Goal: Transaction & Acquisition: Register for event/course

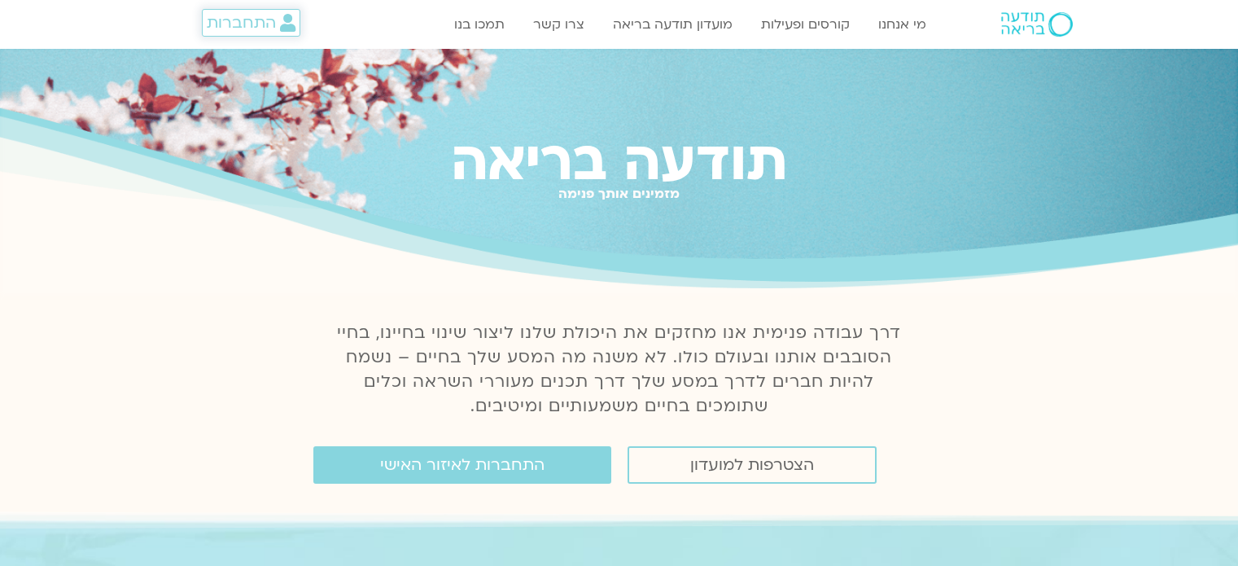
click at [274, 25] on span "התחברות" at bounding box center [241, 23] width 69 height 18
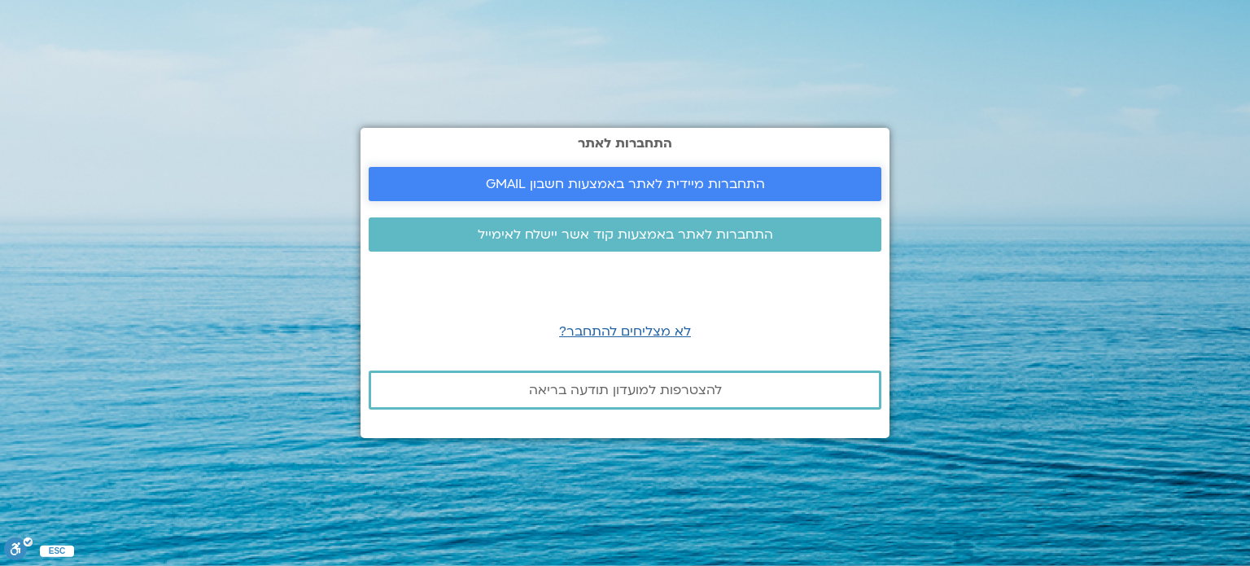
click at [582, 183] on span "התחברות מיידית לאתר באמצעות חשבון GMAIL" at bounding box center [625, 184] width 279 height 15
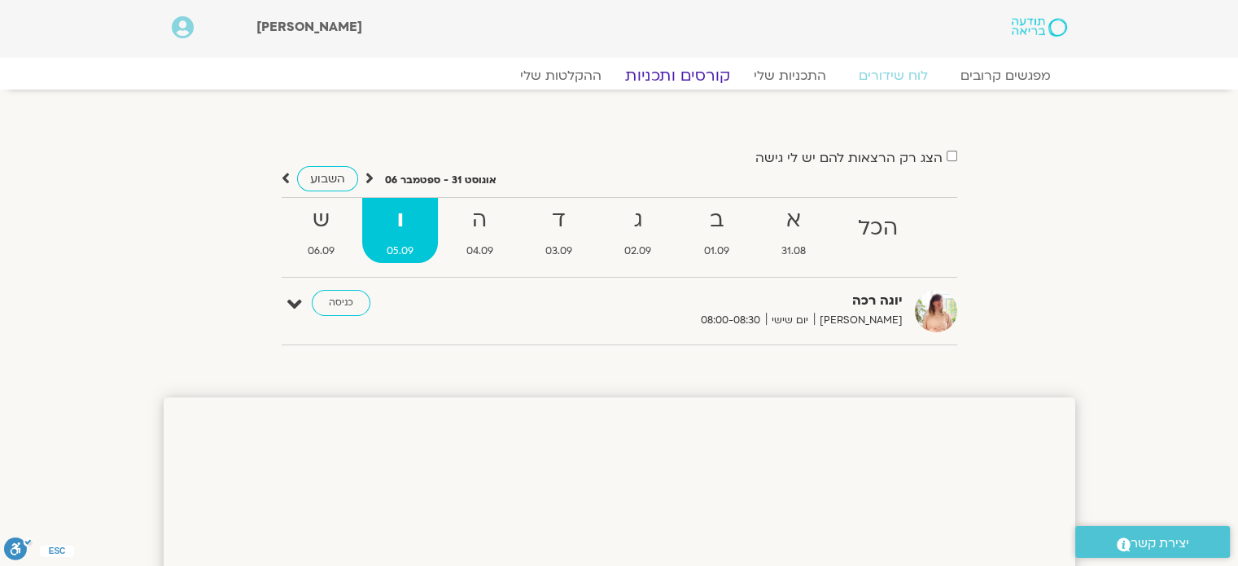
click at [672, 78] on link "קורסים ותכניות" at bounding box center [677, 76] width 143 height 20
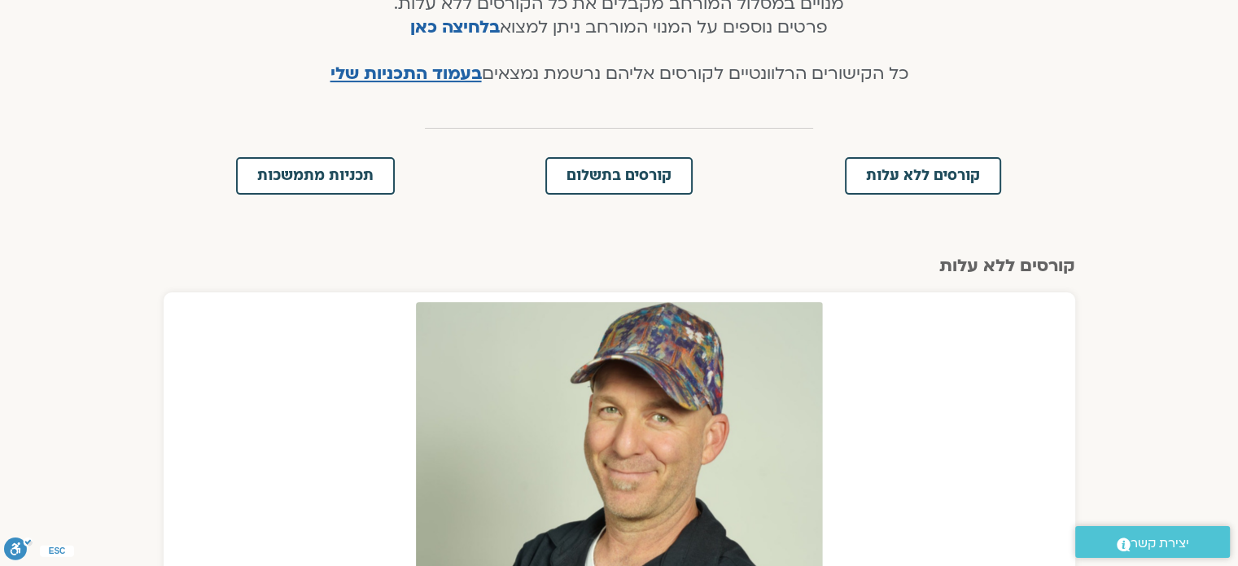
scroll to position [389, 0]
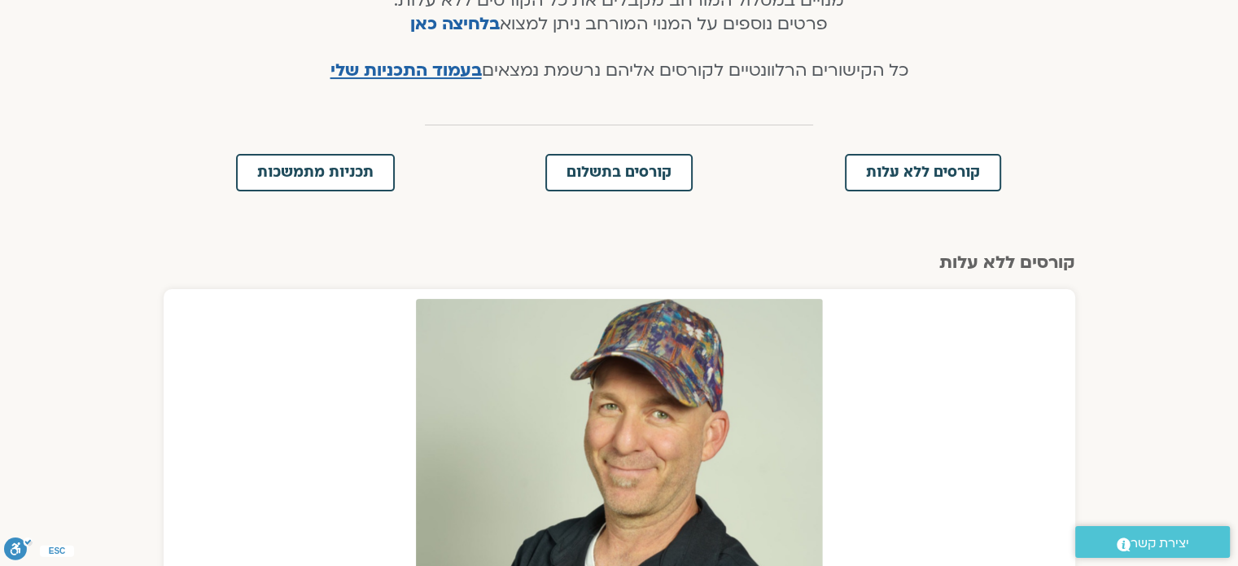
drag, startPoint x: 0, startPoint y: 0, endPoint x: 1248, endPoint y: 172, distance: 1259.6
click at [609, 167] on span "קורסים בתשלום" at bounding box center [619, 172] width 105 height 15
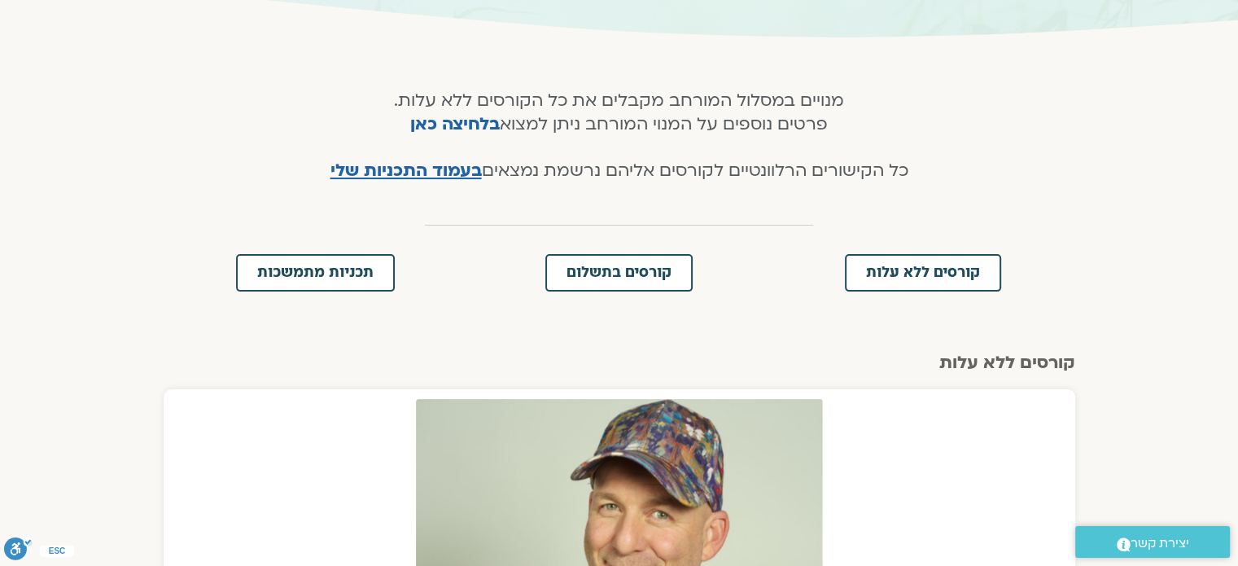
scroll to position [326, 0]
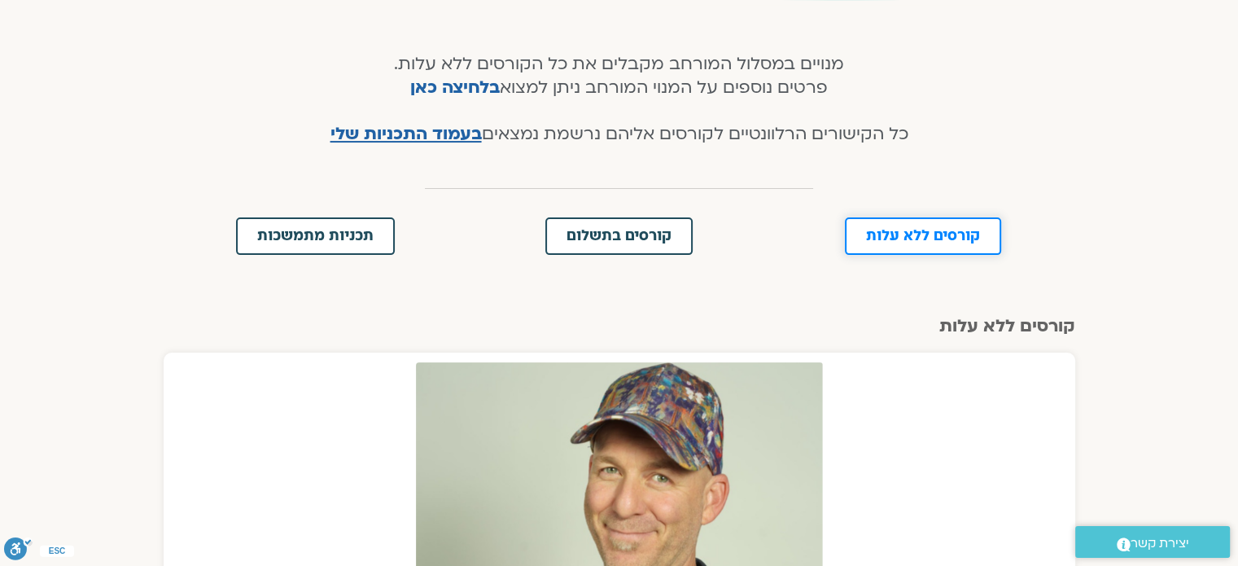
click at [949, 232] on span "קורסים ללא עלות" at bounding box center [923, 236] width 114 height 15
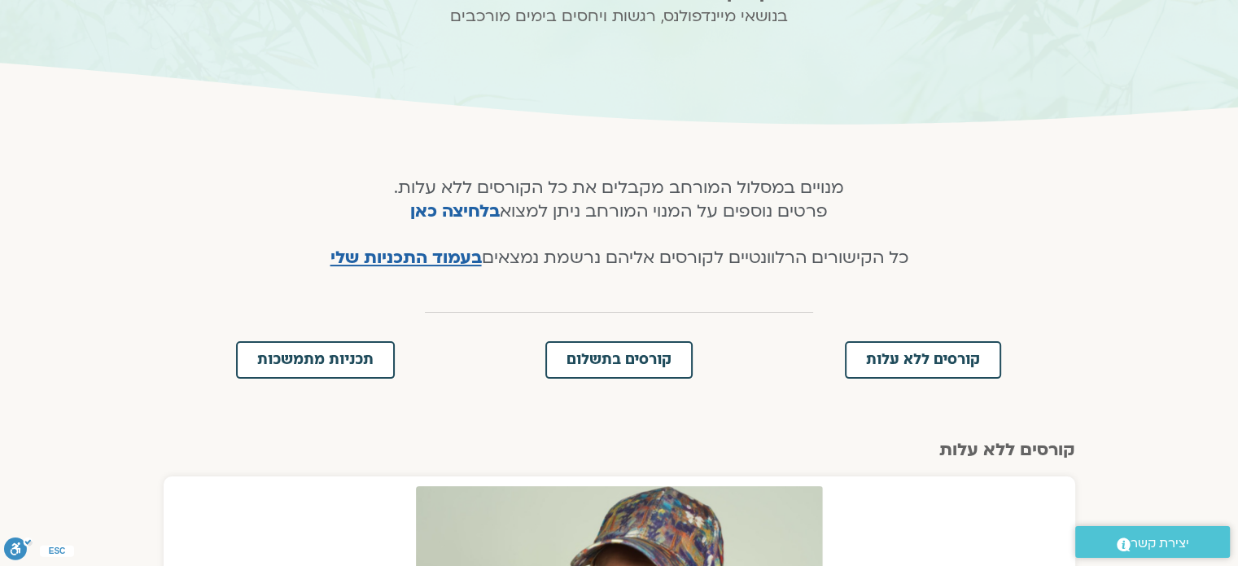
scroll to position [138, 0]
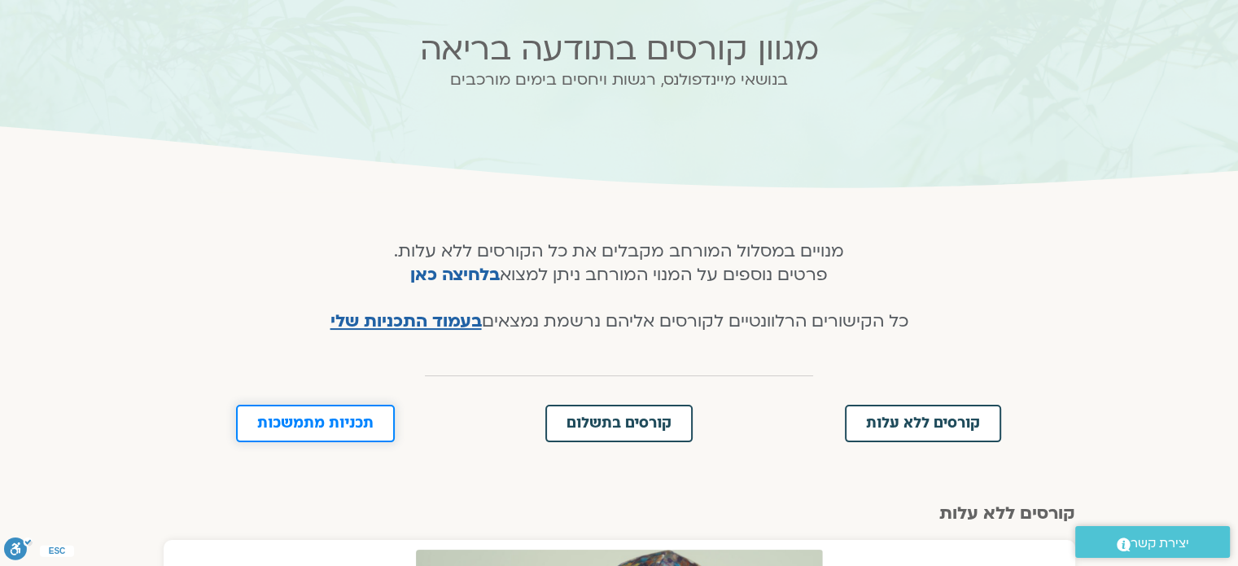
click at [349, 426] on span "תכניות מתמשכות" at bounding box center [315, 423] width 116 height 15
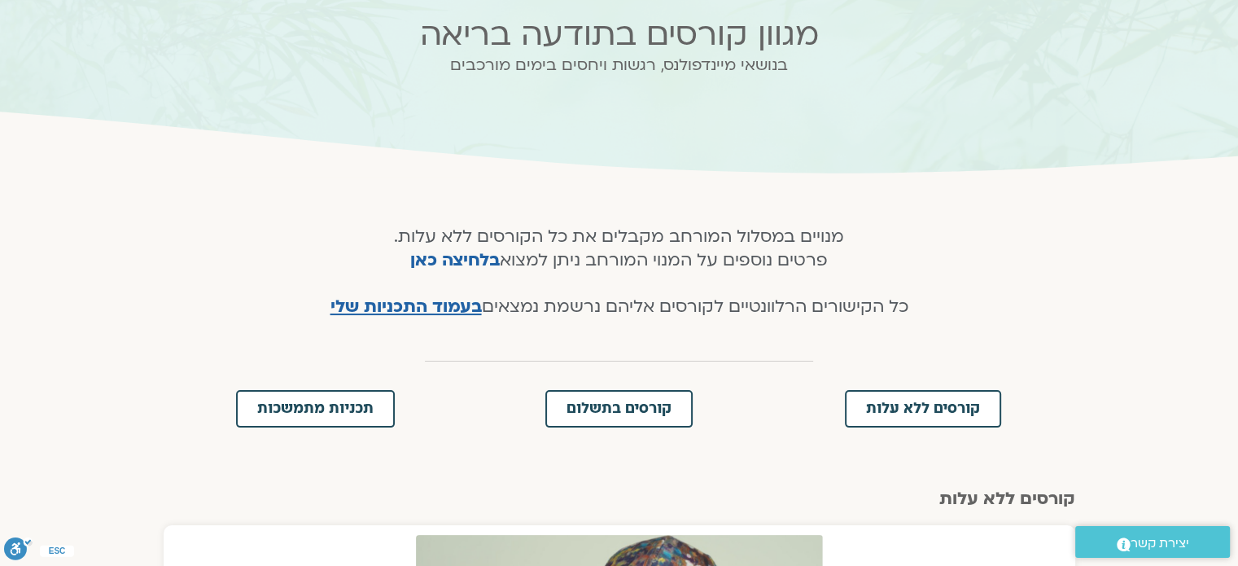
scroll to position [107, 0]
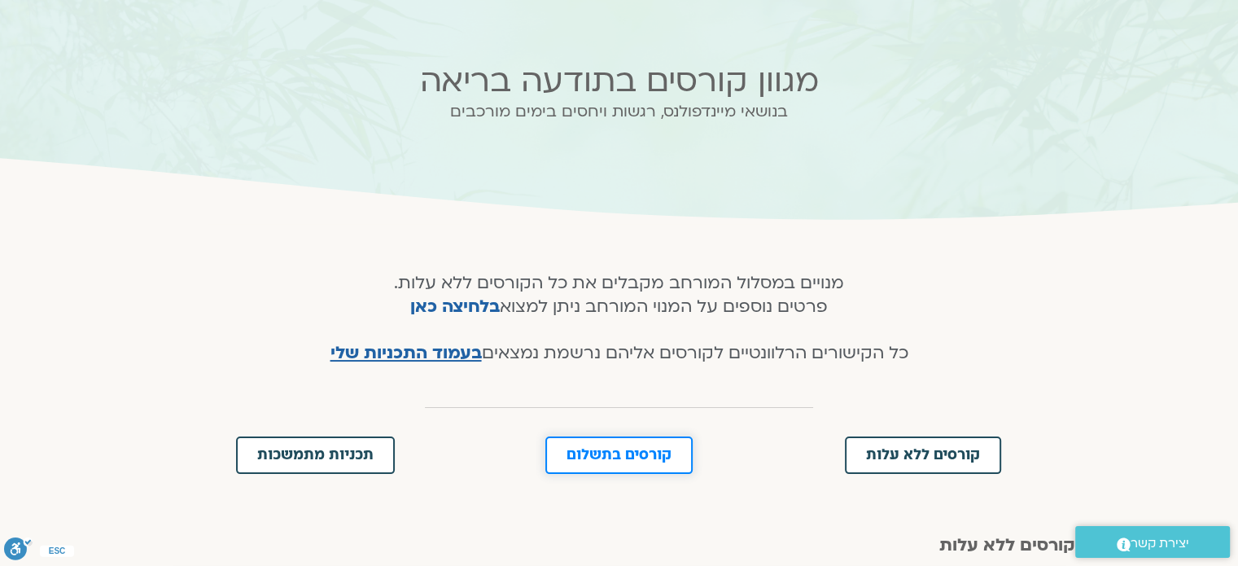
click at [647, 444] on link "קורסים בתשלום" at bounding box center [618, 454] width 147 height 37
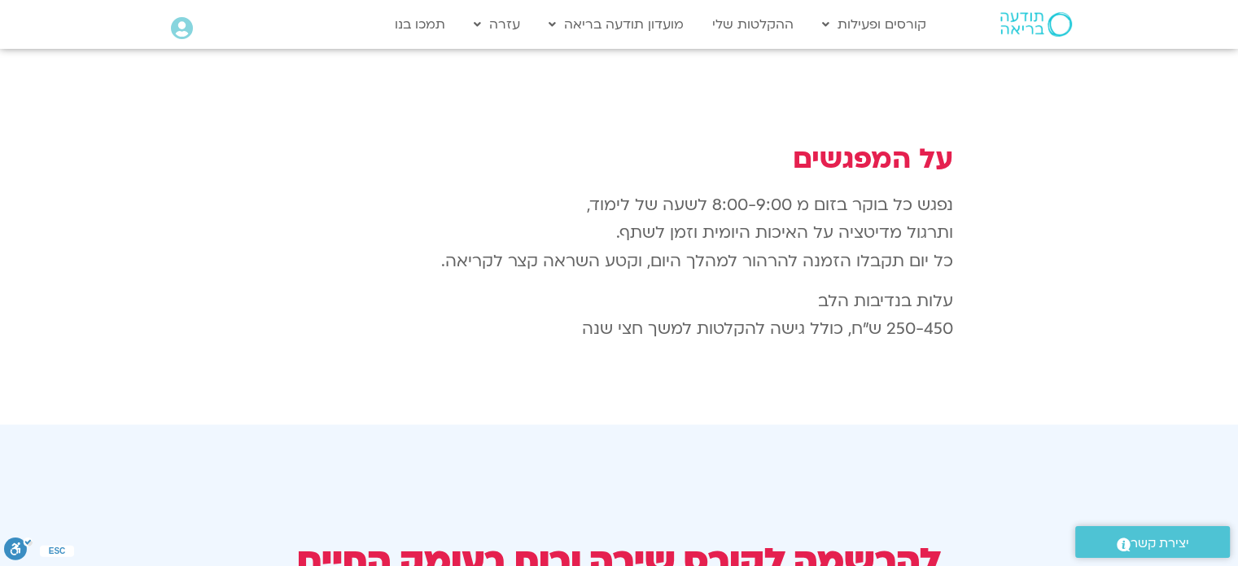
scroll to position [2619, 0]
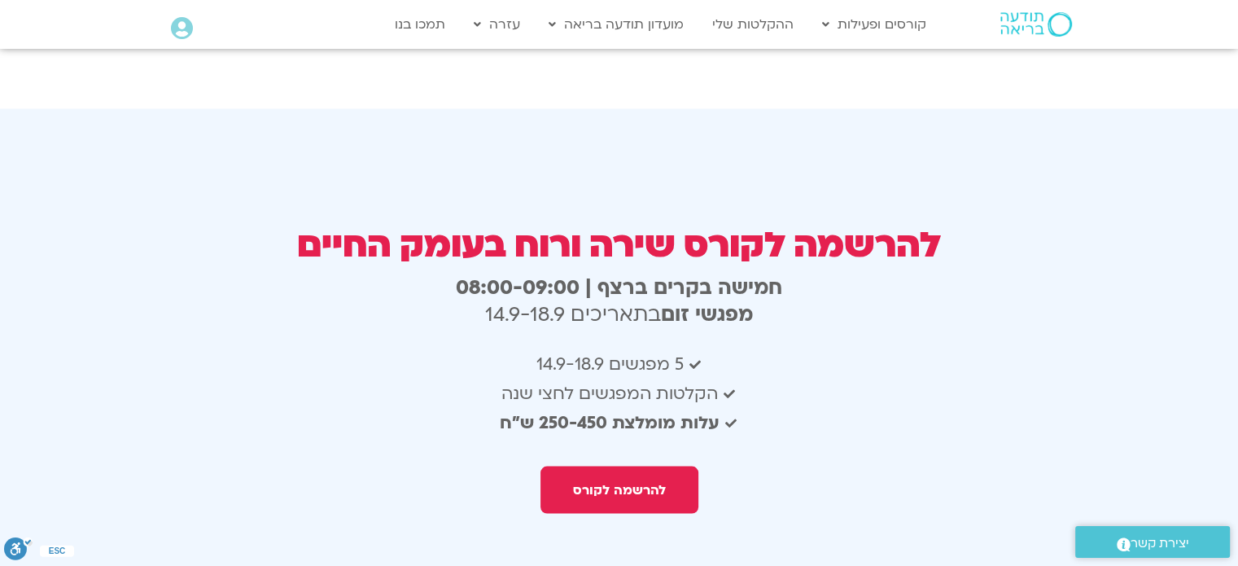
drag, startPoint x: 1246, startPoint y: 48, endPoint x: 1249, endPoint y: 443, distance: 394.8
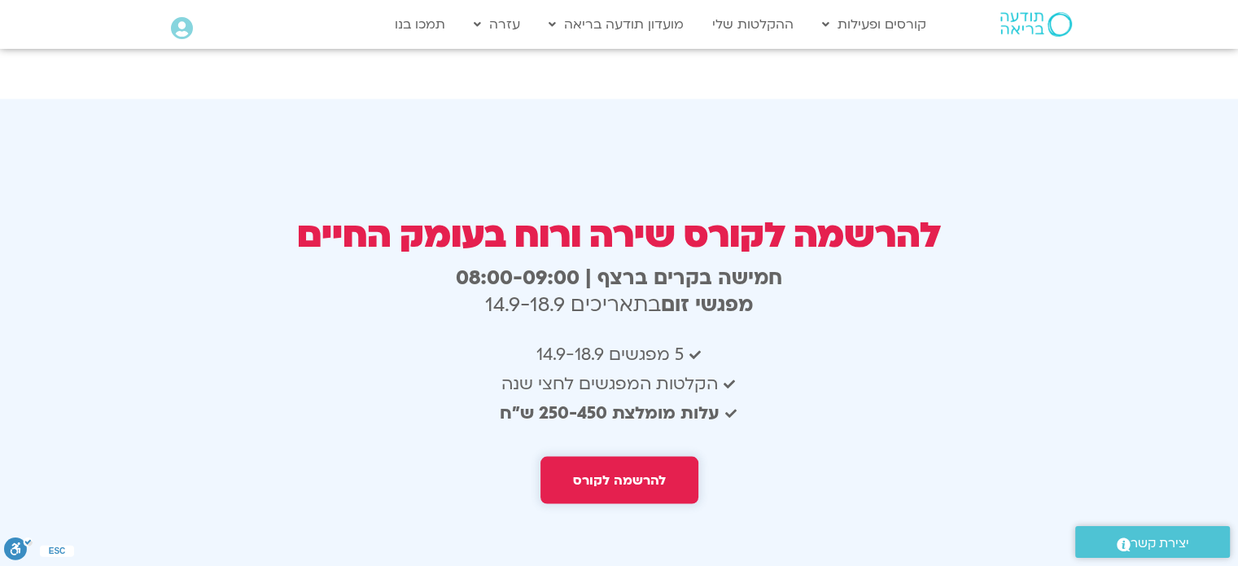
click at [622, 472] on span "להרשמה לקורס" at bounding box center [619, 479] width 93 height 15
